Goal: Information Seeking & Learning: Learn about a topic

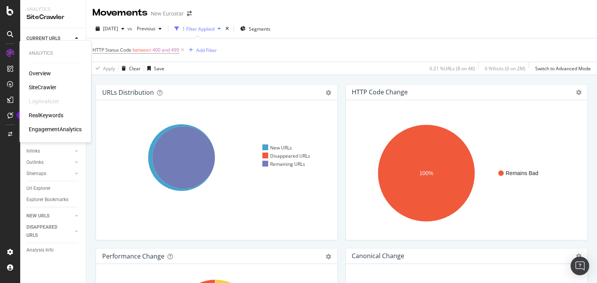
click at [47, 87] on div "SiteCrawler" at bounding box center [43, 88] width 28 height 8
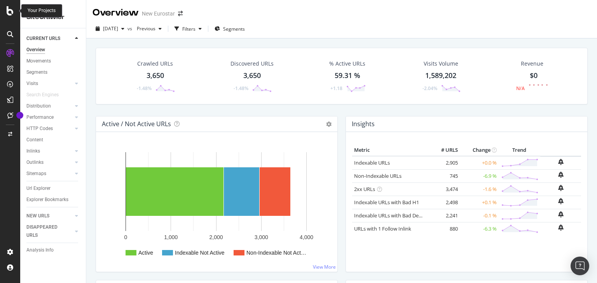
click at [9, 9] on icon at bounding box center [10, 10] width 7 height 9
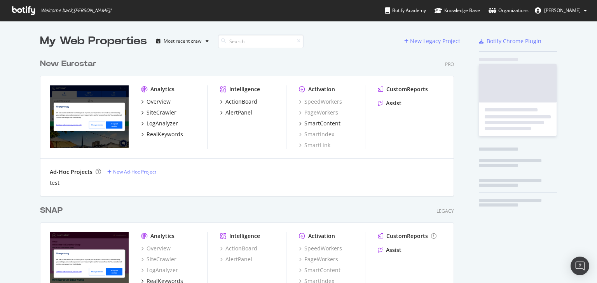
scroll to position [278, 587]
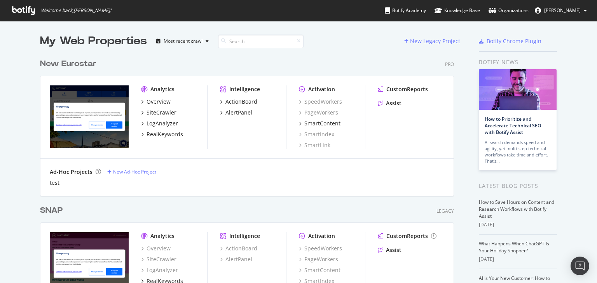
click at [73, 59] on div "New Eurostar" at bounding box center [68, 63] width 56 height 11
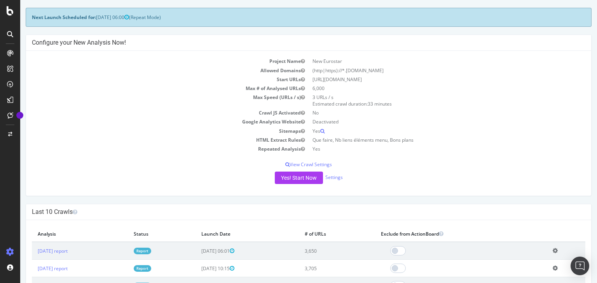
scroll to position [62, 0]
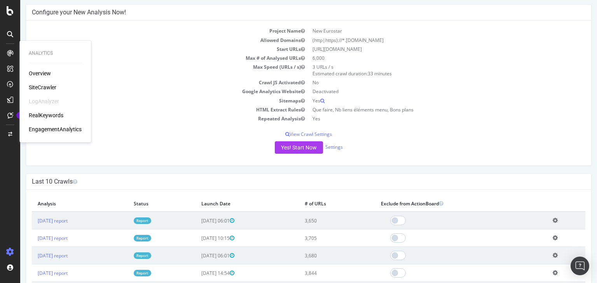
click at [54, 115] on div "RealKeywords" at bounding box center [46, 116] width 35 height 8
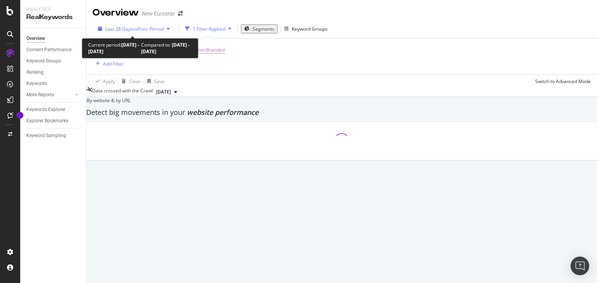
click at [141, 30] on span "vs Prev. Period" at bounding box center [148, 29] width 31 height 7
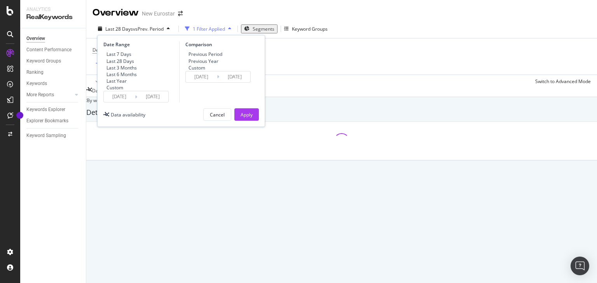
click at [120, 102] on input "[DATE]" at bounding box center [119, 96] width 31 height 11
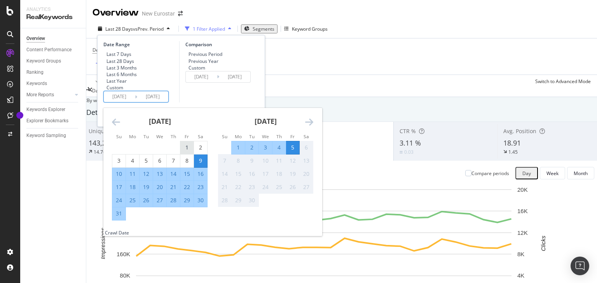
click at [190, 152] on div "1" at bounding box center [186, 148] width 13 height 8
type input "[DATE]"
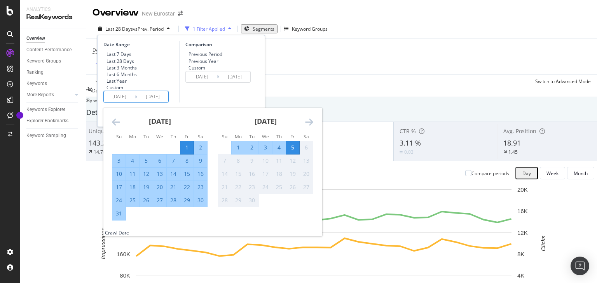
drag, startPoint x: 121, startPoint y: 234, endPoint x: 126, endPoint y: 225, distance: 9.9
click at [121, 218] on div "31" at bounding box center [118, 214] width 13 height 8
type input "[DATE]"
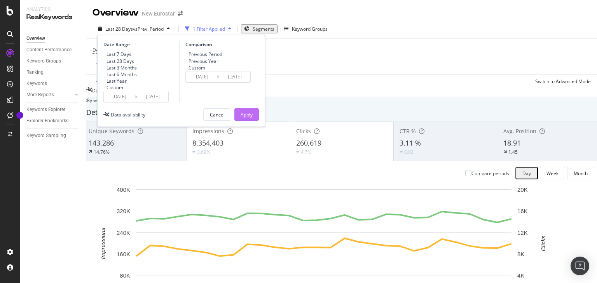
click at [255, 121] on button "Apply" at bounding box center [246, 114] width 24 height 12
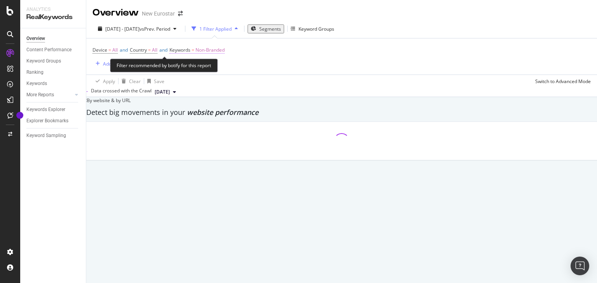
click at [219, 50] on span "Non-Branded" at bounding box center [209, 50] width 29 height 11
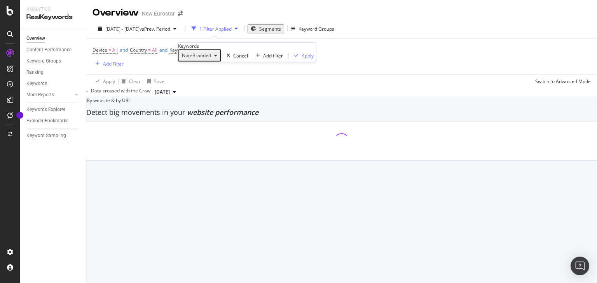
click at [192, 59] on span "Non-Branded" at bounding box center [195, 55] width 32 height 7
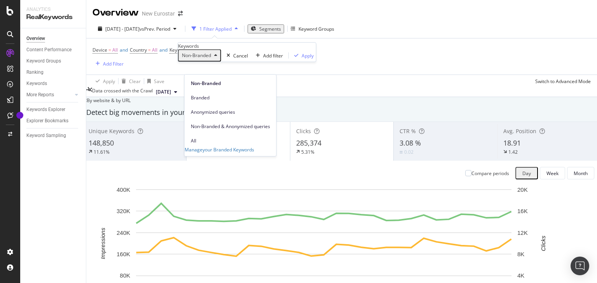
click at [336, 60] on div "Device = All and Country = All and Keywords = Non-Branded Add Filter" at bounding box center [341, 56] width 498 height 36
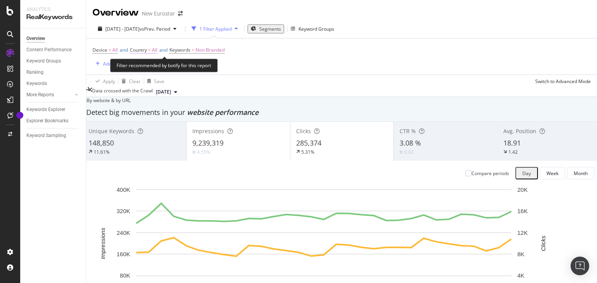
click at [151, 49] on span "=" at bounding box center [149, 50] width 3 height 7
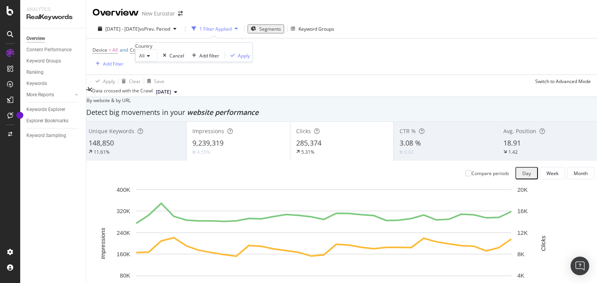
click at [148, 58] on icon at bounding box center [147, 56] width 5 height 5
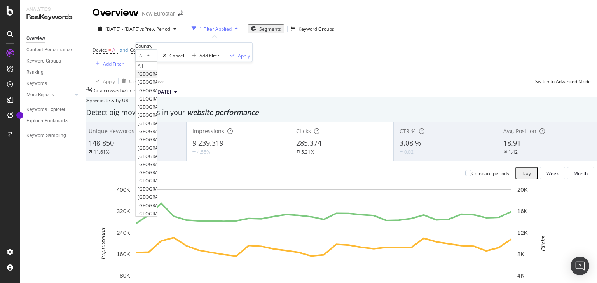
click at [166, 77] on span "[GEOGRAPHIC_DATA]" at bounding box center [161, 74] width 47 height 7
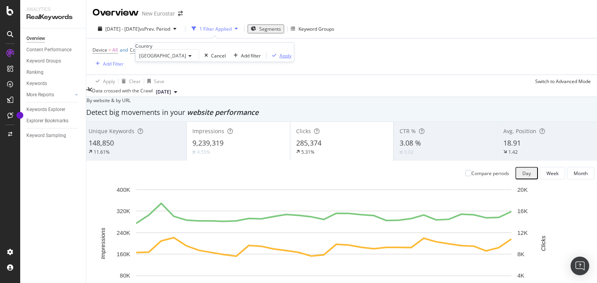
click at [279, 59] on div "Apply" at bounding box center [285, 55] width 12 height 7
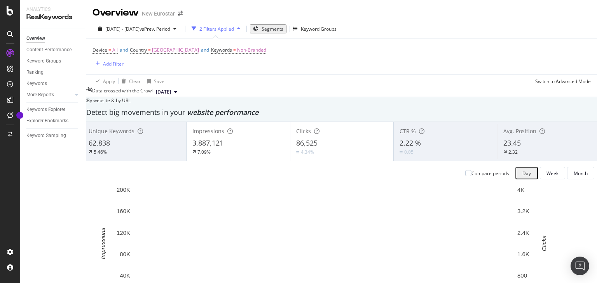
scroll to position [746, 0]
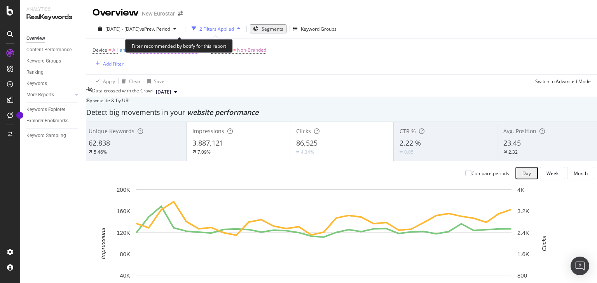
click at [181, 45] on span "[GEOGRAPHIC_DATA]" at bounding box center [175, 50] width 47 height 11
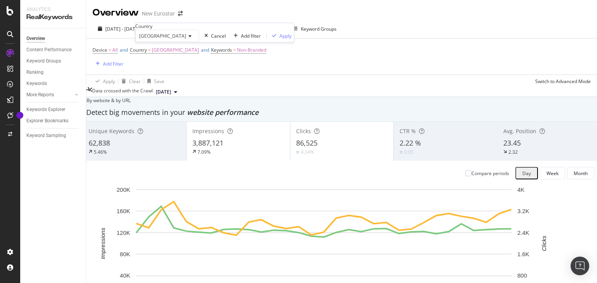
click at [163, 40] on span "[GEOGRAPHIC_DATA]" at bounding box center [162, 36] width 47 height 7
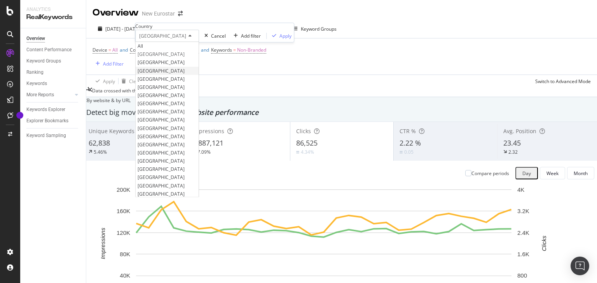
click at [175, 75] on div "[GEOGRAPHIC_DATA]" at bounding box center [167, 71] width 63 height 8
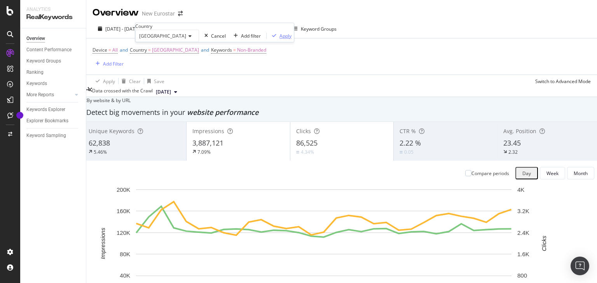
click at [279, 39] on div "Apply" at bounding box center [285, 36] width 12 height 7
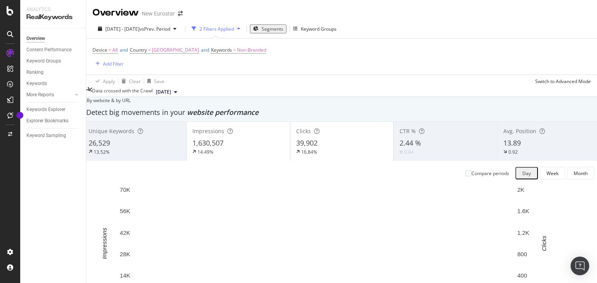
scroll to position [932, 0]
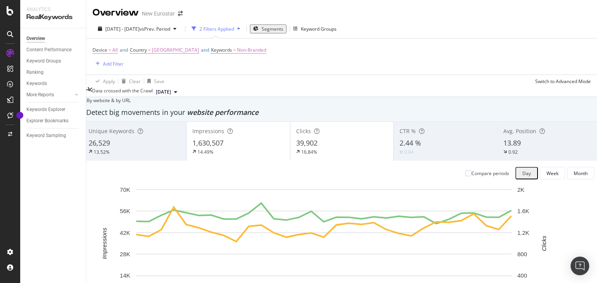
click at [175, 163] on div "Analytics RealKeywords Overview Content Performance Keyword Groups Ranking Keyw…" at bounding box center [298, 141] width 597 height 283
click at [62, 47] on div "Content Performance" at bounding box center [48, 50] width 45 height 8
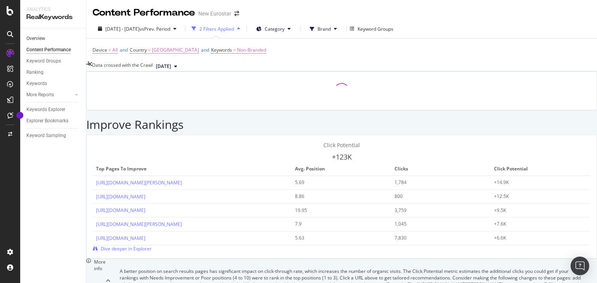
click at [54, 38] on link "Overview" at bounding box center [53, 39] width 54 height 8
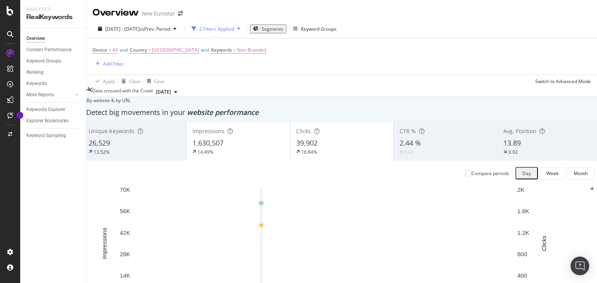
scroll to position [901, 0]
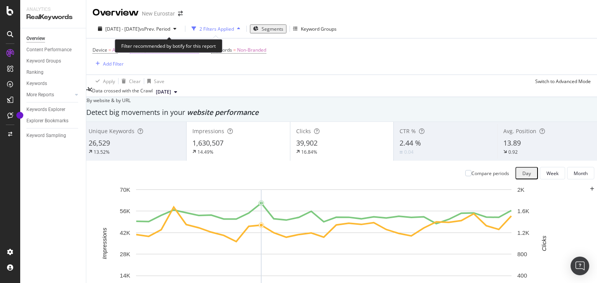
click at [165, 45] on span "[GEOGRAPHIC_DATA]" at bounding box center [175, 50] width 47 height 11
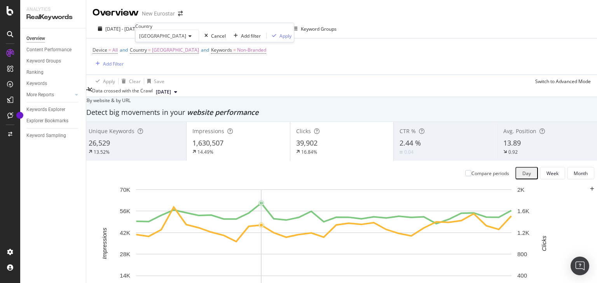
click at [155, 40] on span "[GEOGRAPHIC_DATA]" at bounding box center [162, 36] width 47 height 7
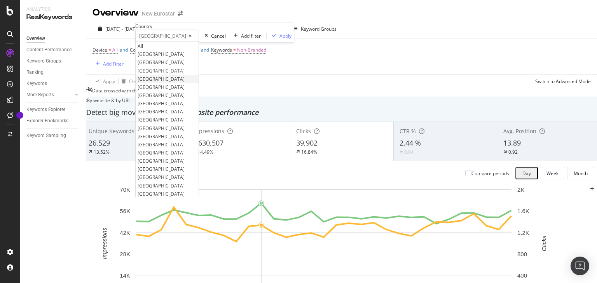
click at [180, 83] on div "[GEOGRAPHIC_DATA]" at bounding box center [167, 79] width 63 height 8
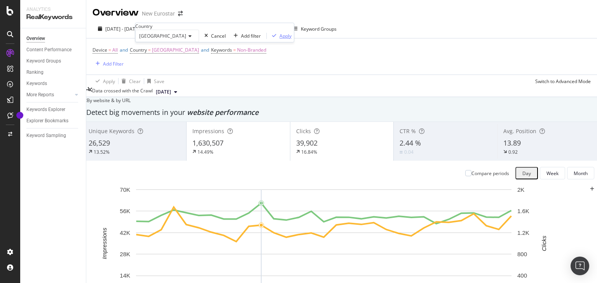
click at [279, 39] on div "Apply" at bounding box center [285, 36] width 12 height 7
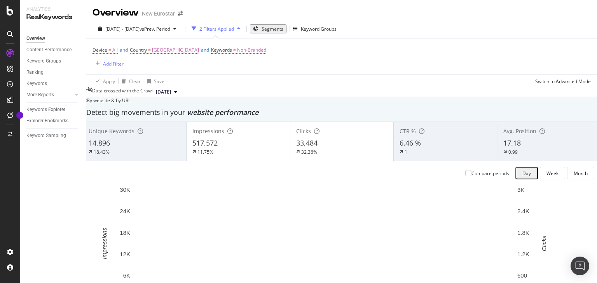
scroll to position [870, 0]
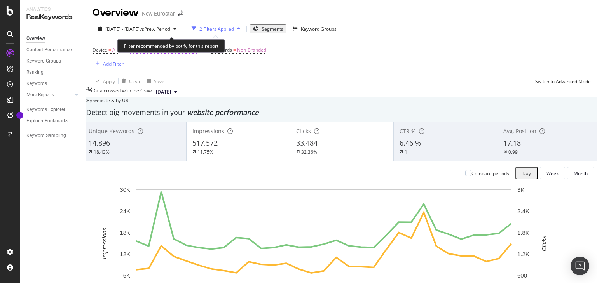
click at [165, 45] on span "[GEOGRAPHIC_DATA]" at bounding box center [175, 50] width 47 height 11
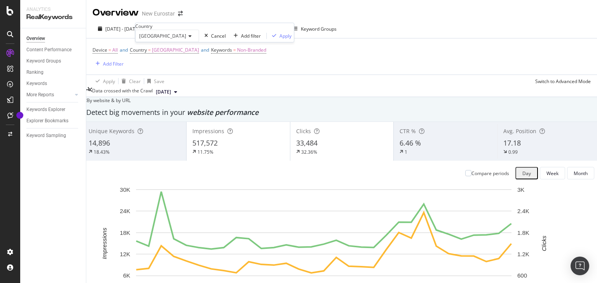
click at [157, 40] on span "[GEOGRAPHIC_DATA]" at bounding box center [162, 36] width 47 height 7
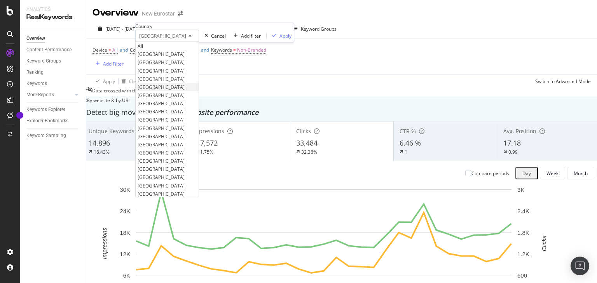
click at [180, 91] on div "[GEOGRAPHIC_DATA]" at bounding box center [167, 87] width 63 height 8
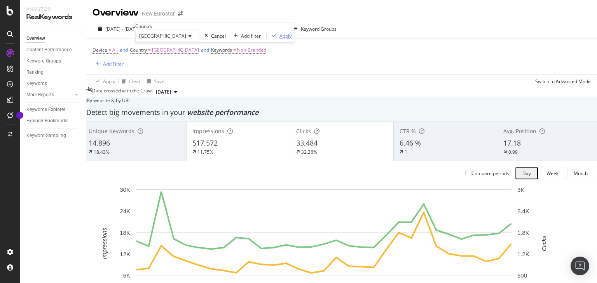
click at [279, 39] on div "Apply" at bounding box center [285, 36] width 12 height 7
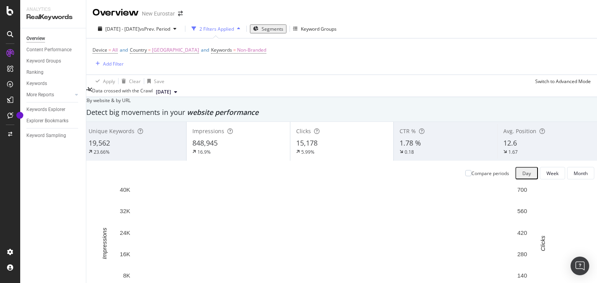
scroll to position [901, 0]
